Goal: Navigation & Orientation: Find specific page/section

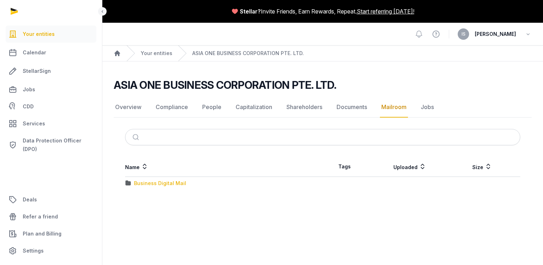
click at [168, 183] on div "Business Digital Mail" at bounding box center [160, 183] width 52 height 7
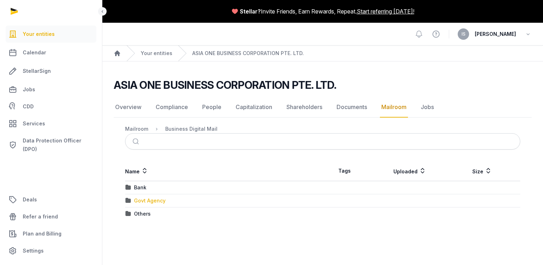
click at [142, 202] on div "Govt Agency" at bounding box center [150, 200] width 32 height 7
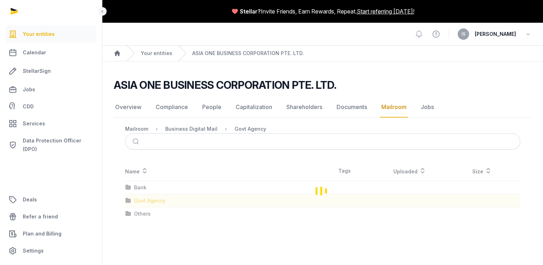
click at [142, 202] on div "Loading" at bounding box center [323, 190] width 418 height 59
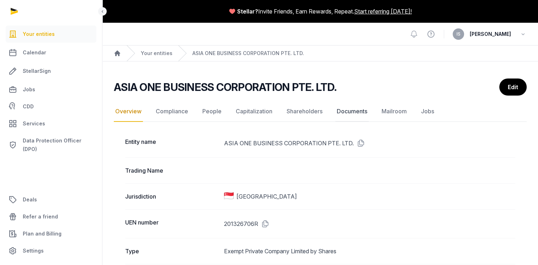
click at [361, 112] on link "Documents" at bounding box center [351, 111] width 33 height 21
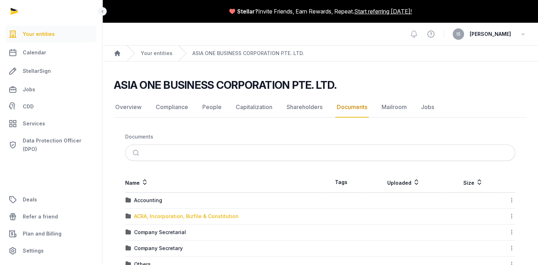
scroll to position [71, 0]
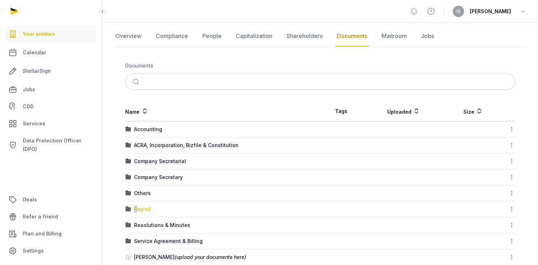
click at [137, 207] on div "Payroll" at bounding box center [142, 209] width 17 height 7
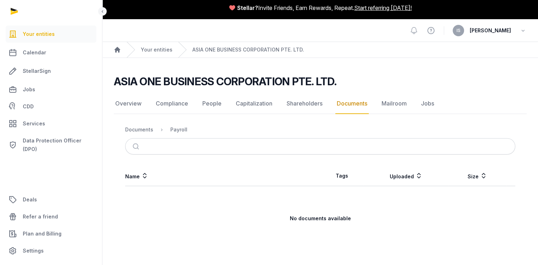
scroll to position [3, 0]
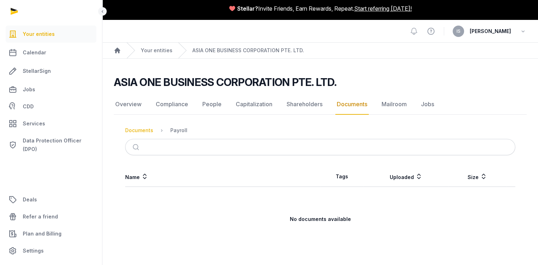
click at [135, 132] on div "Documents" at bounding box center [139, 130] width 28 height 7
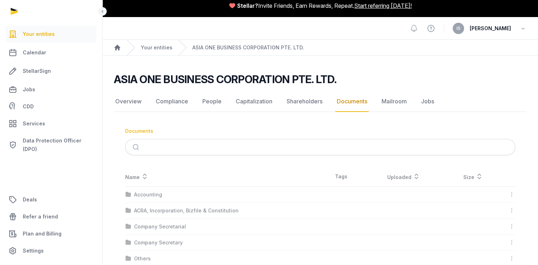
scroll to position [71, 0]
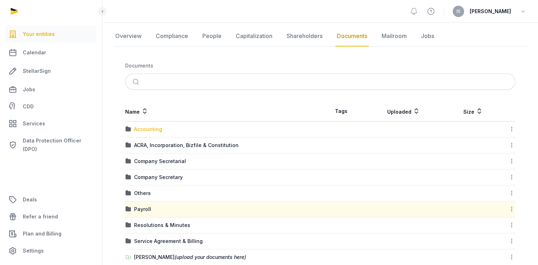
click at [160, 131] on div "Accounting" at bounding box center [148, 129] width 28 height 7
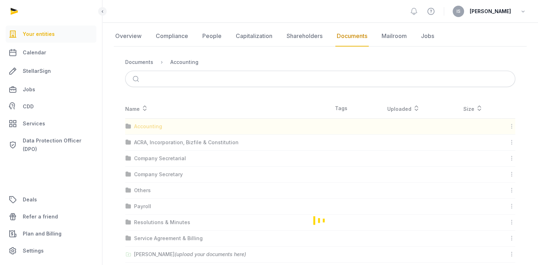
scroll to position [1, 0]
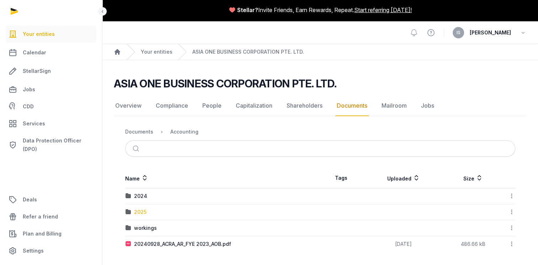
click at [144, 211] on div "2025" at bounding box center [140, 212] width 12 height 7
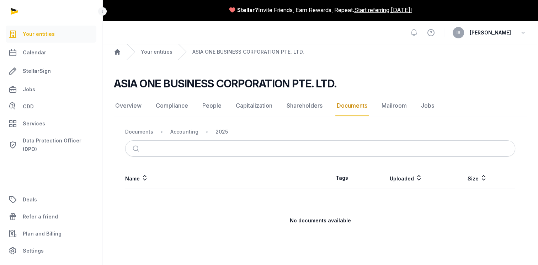
scroll to position [3, 0]
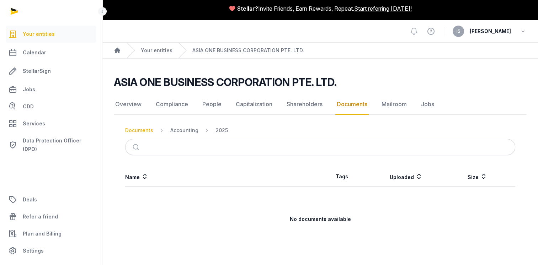
click at [135, 127] on div "Documents" at bounding box center [139, 130] width 28 height 7
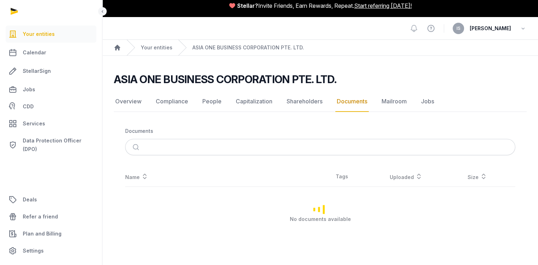
scroll to position [71, 0]
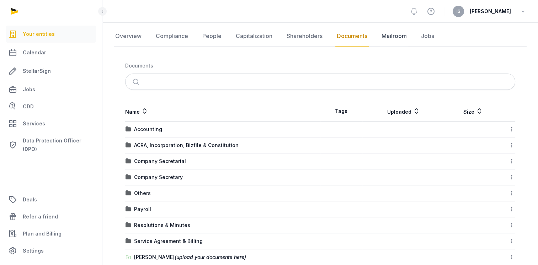
click at [404, 36] on link "Mailroom" at bounding box center [394, 36] width 28 height 21
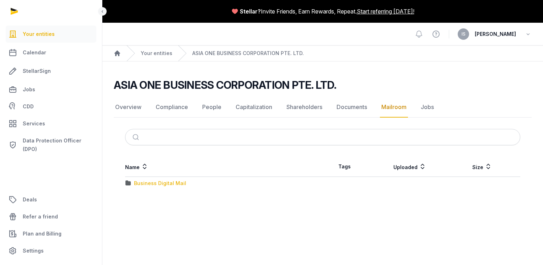
click at [167, 185] on div "Business Digital Mail" at bounding box center [160, 183] width 52 height 7
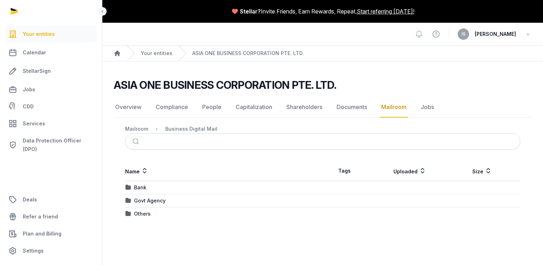
click at [146, 186] on div "Bank" at bounding box center [223, 187] width 197 height 7
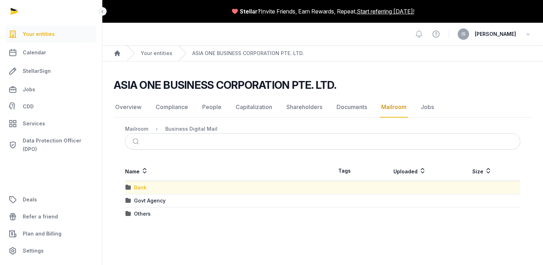
click at [142, 188] on div "Bank" at bounding box center [140, 187] width 12 height 7
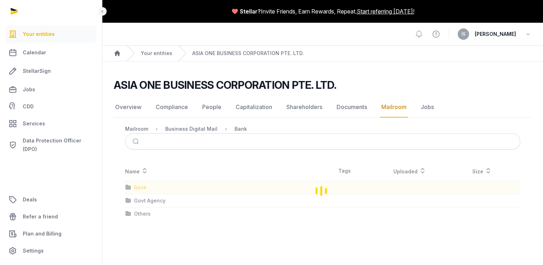
click at [142, 188] on div "Loading" at bounding box center [323, 190] width 418 height 59
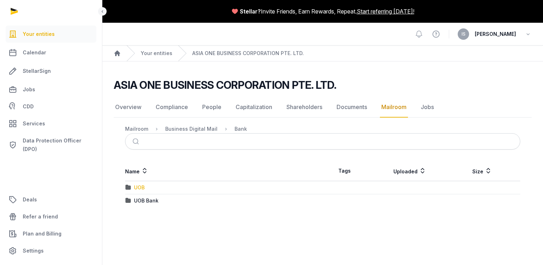
click at [142, 188] on div "UOB" at bounding box center [139, 187] width 11 height 7
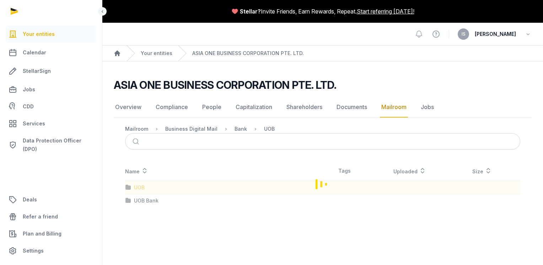
click at [142, 188] on div "Loading" at bounding box center [323, 184] width 418 height 46
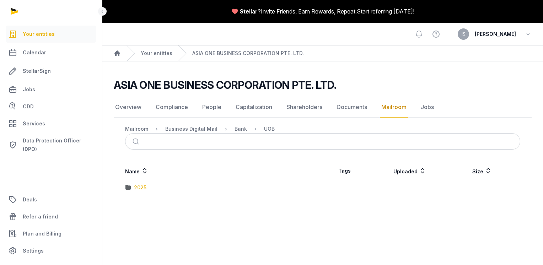
click at [142, 188] on div "2025" at bounding box center [140, 187] width 12 height 7
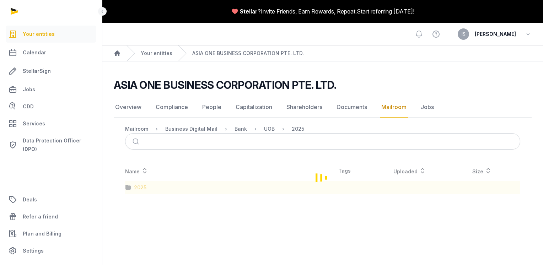
click at [142, 188] on div "Loading" at bounding box center [323, 177] width 418 height 33
